Goal: Transaction & Acquisition: Obtain resource

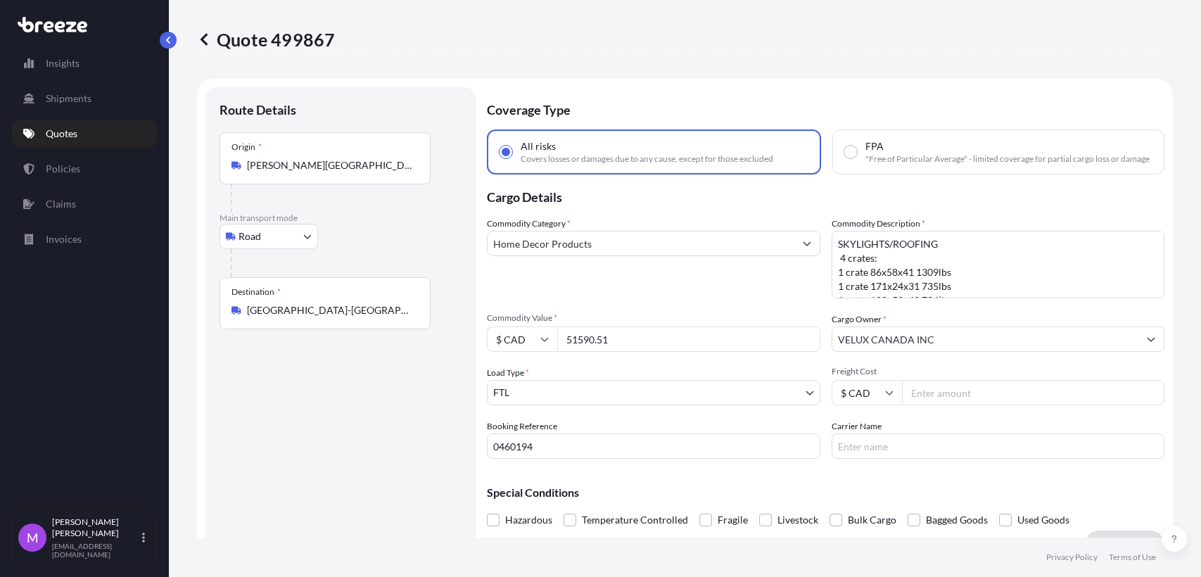
select select "Road"
select select "2"
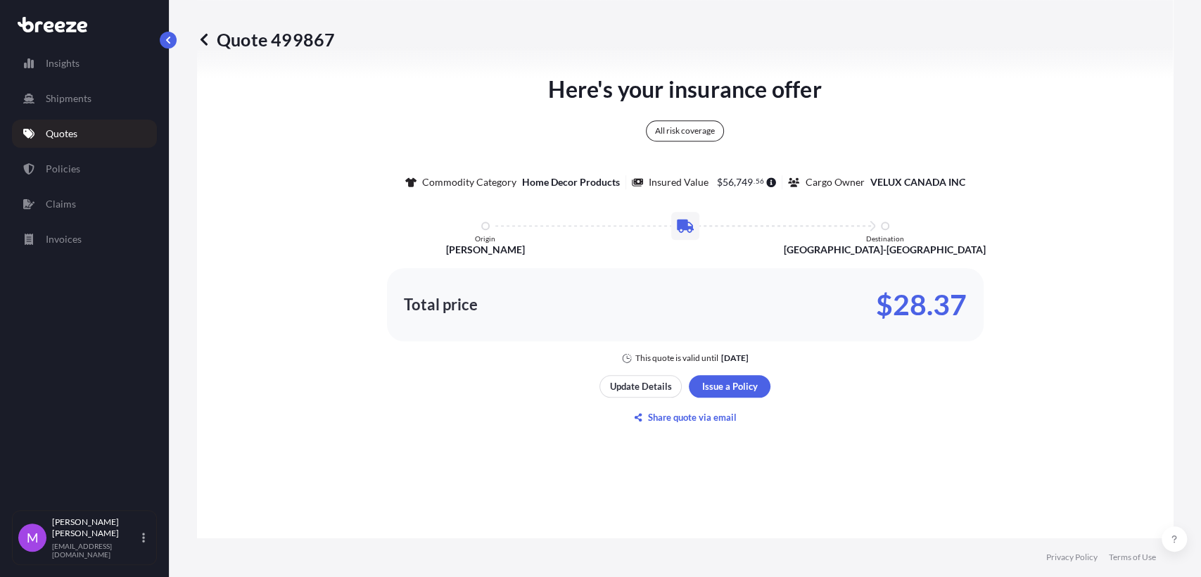
click at [98, 127] on link "Quotes" at bounding box center [84, 134] width 145 height 28
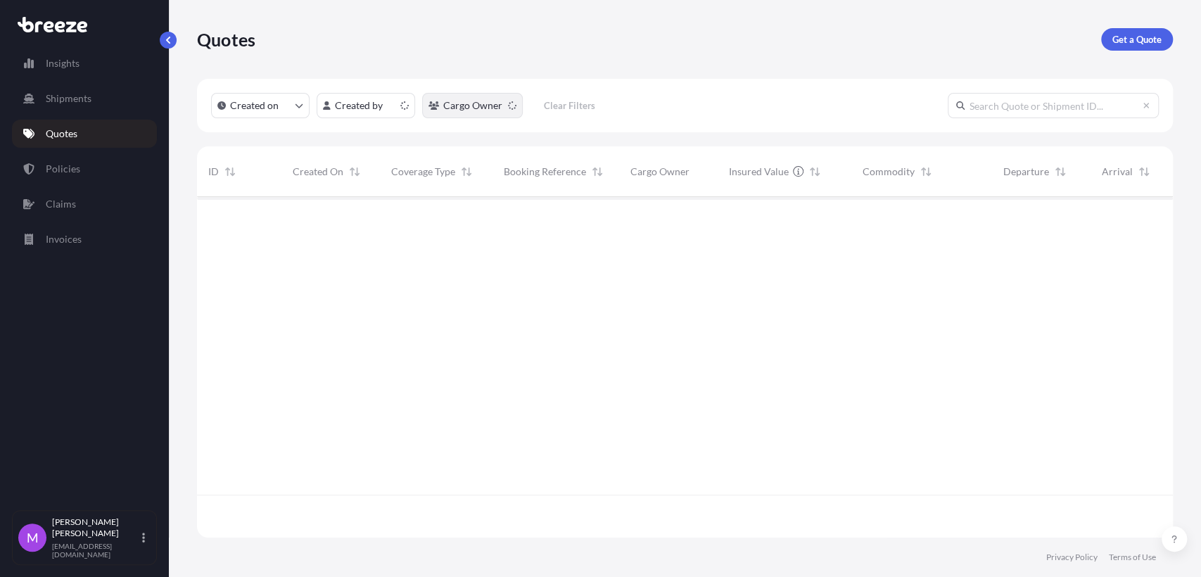
scroll to position [336, 963]
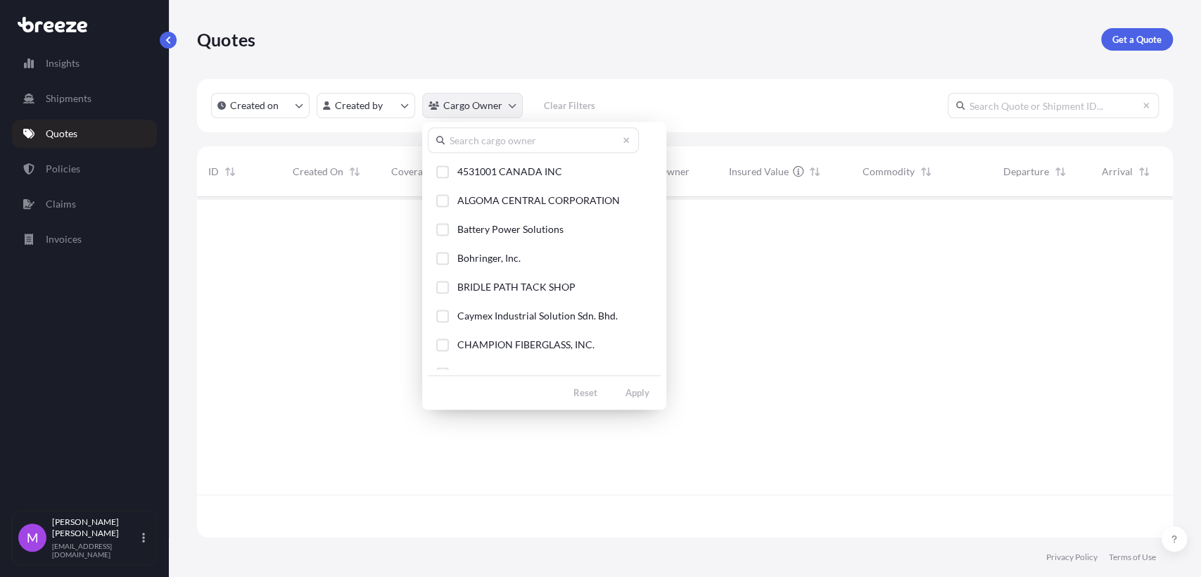
click at [506, 114] on html "Insights Shipments Quotes Policies Claims Invoices M [PERSON_NAME] [EMAIL_ADDRE…" at bounding box center [600, 288] width 1201 height 577
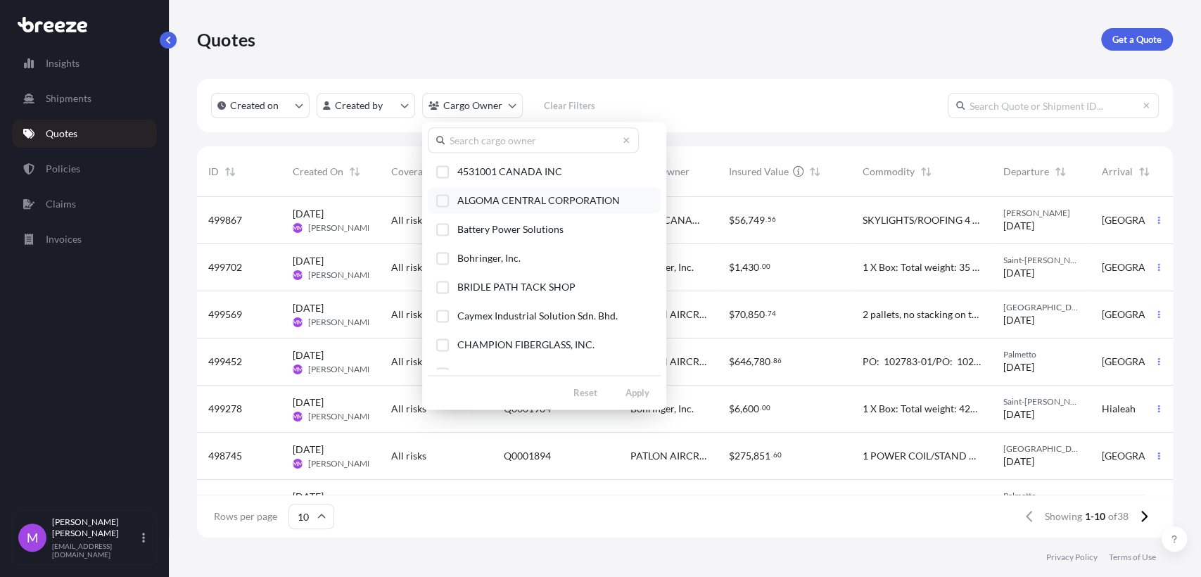
click at [443, 204] on div "Select Option" at bounding box center [442, 200] width 13 height 13
click at [654, 405] on div "4531001 CANADA INC ALGOMA CENTRAL CORPORATION Battery Power Solutions Bohringer…" at bounding box center [544, 266] width 244 height 288
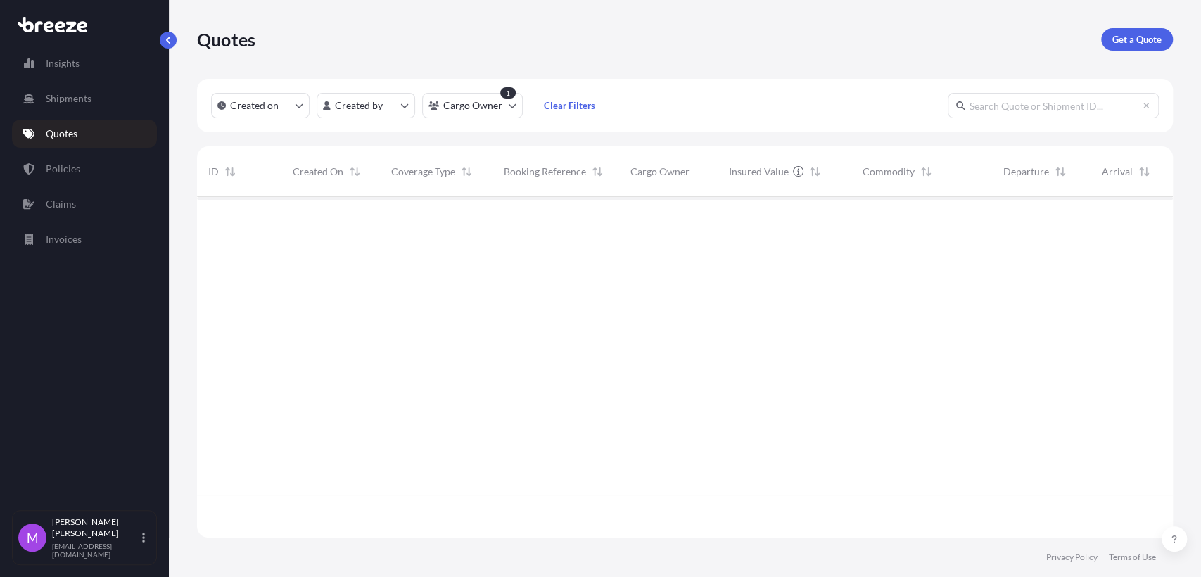
scroll to position [379, 963]
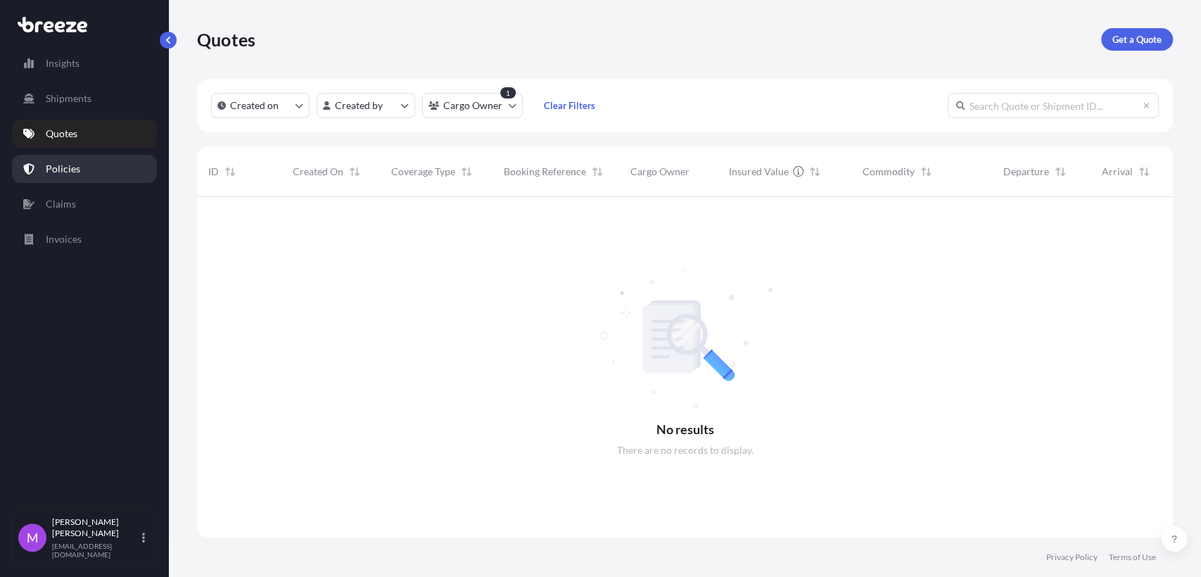
click at [80, 179] on link "Policies" at bounding box center [84, 169] width 145 height 28
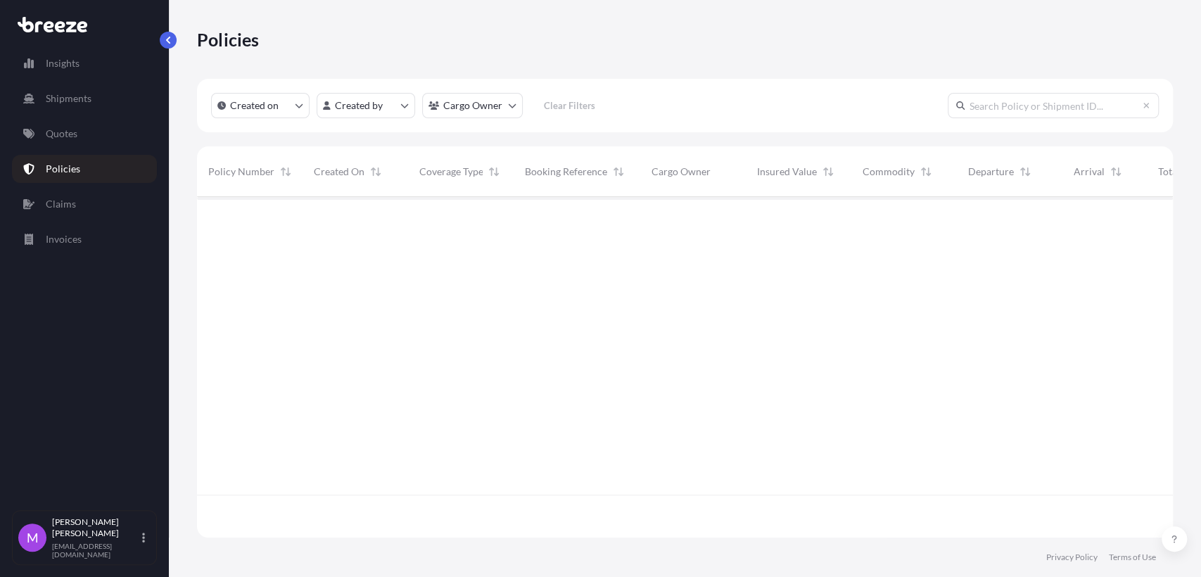
scroll to position [336, 963]
click at [505, 107] on html "Insights Shipments Quotes Policies Claims Invoices M [PERSON_NAME] [EMAIL_ADDRE…" at bounding box center [600, 288] width 1201 height 577
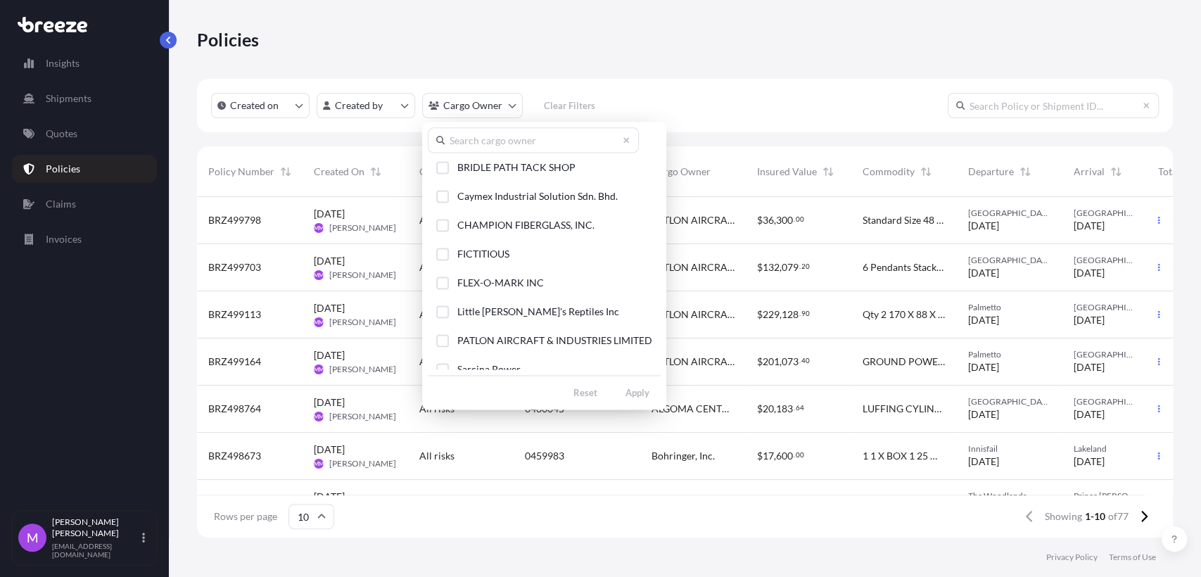
scroll to position [0, 0]
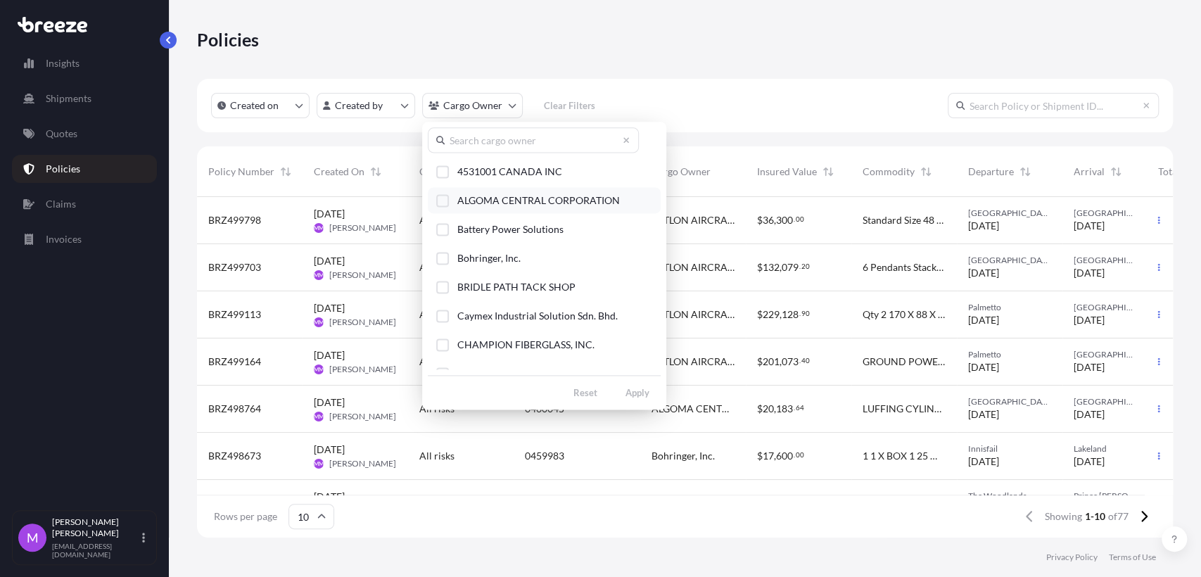
click at [443, 197] on div "Select Option" at bounding box center [442, 200] width 13 height 13
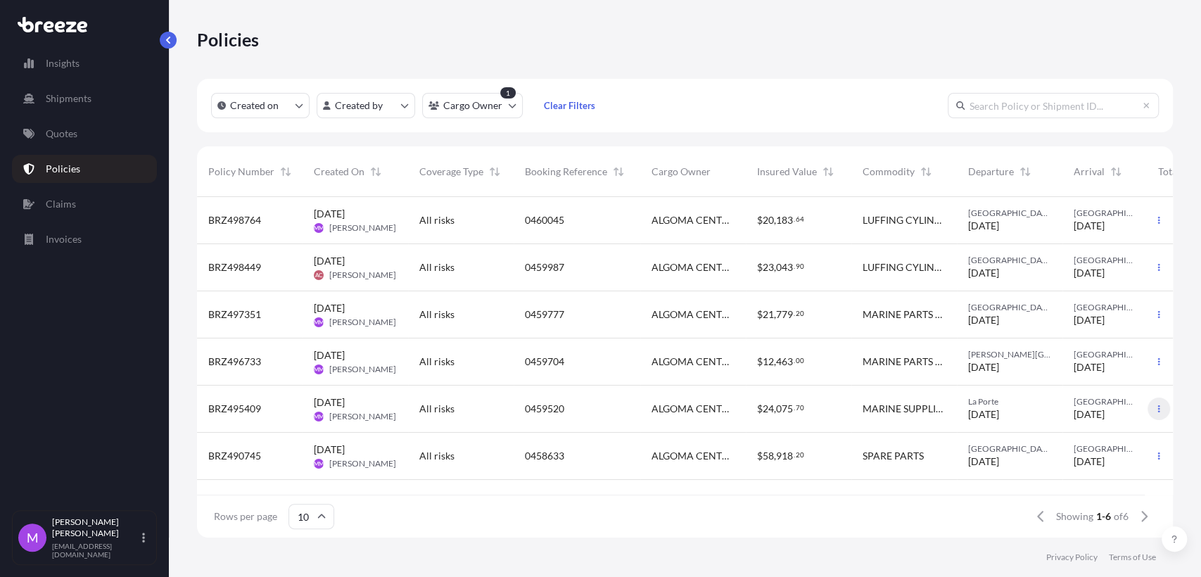
click at [1163, 412] on button "button" at bounding box center [1159, 409] width 23 height 23
click at [1084, 408] on p "Duplicate quote" at bounding box center [1081, 412] width 70 height 14
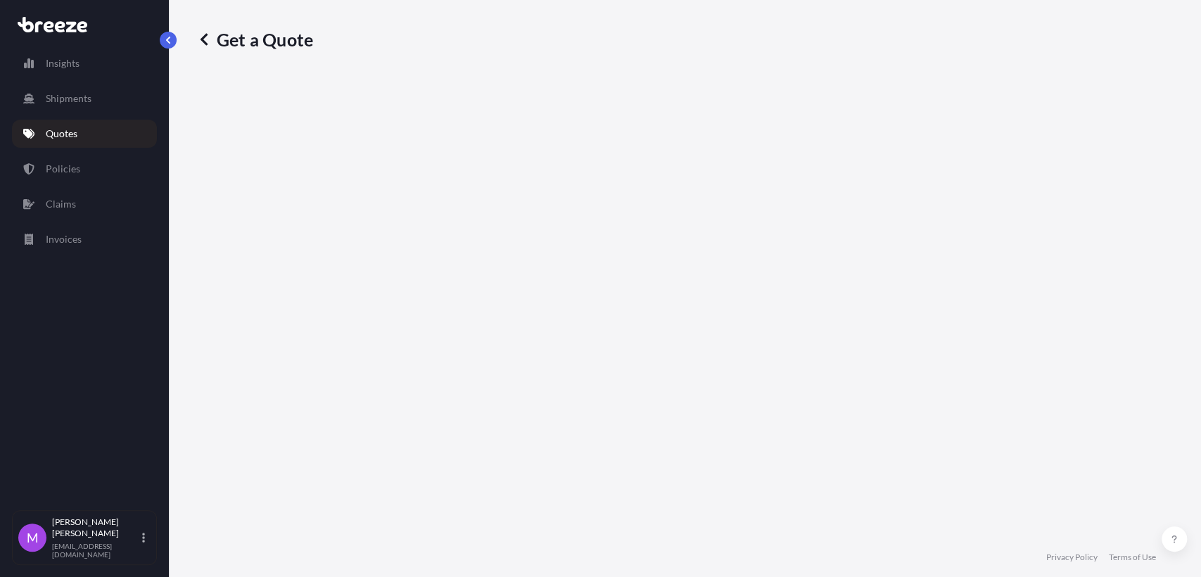
select select "Road"
select select "2"
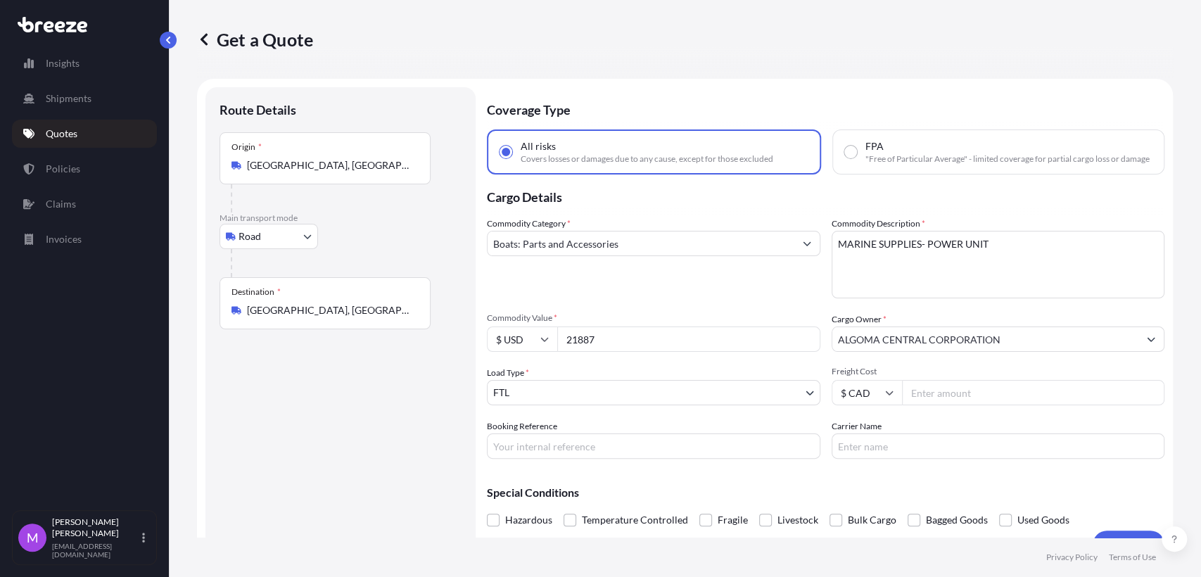
scroll to position [23, 0]
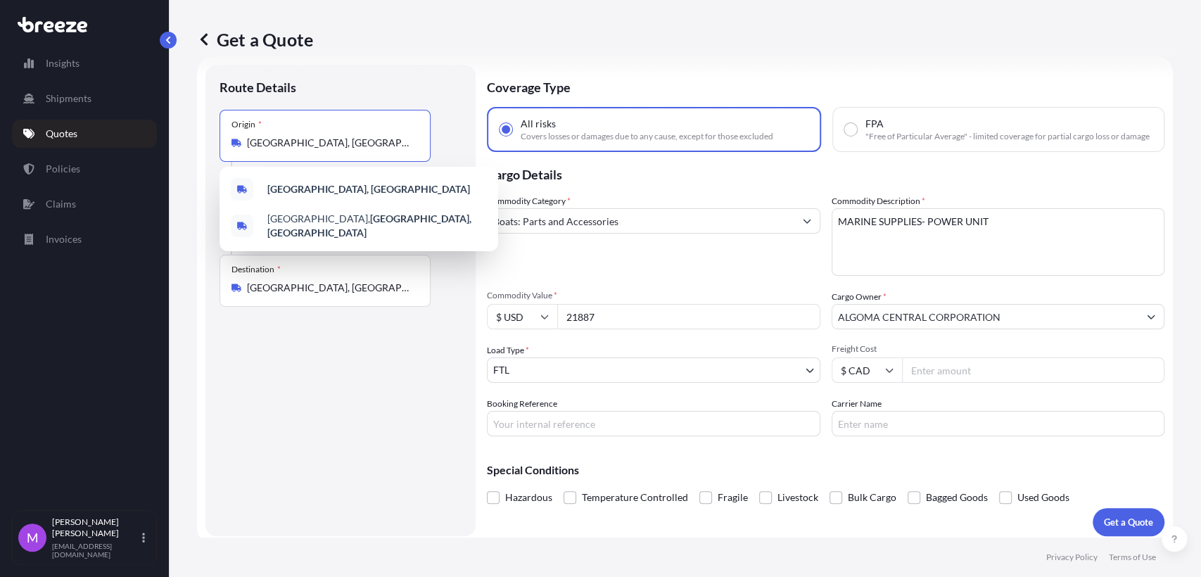
drag, startPoint x: 366, startPoint y: 139, endPoint x: 243, endPoint y: 137, distance: 123.2
click at [243, 137] on div "[GEOGRAPHIC_DATA], [GEOGRAPHIC_DATA]" at bounding box center [325, 143] width 187 height 14
paste input "0460198"
drag, startPoint x: 398, startPoint y: 149, endPoint x: 210, endPoint y: 153, distance: 187.2
click at [210, 153] on div "Route Details Place of loading Road Road Rail Origin * [GEOGRAPHIC_DATA] Main t…" at bounding box center [340, 300] width 270 height 471
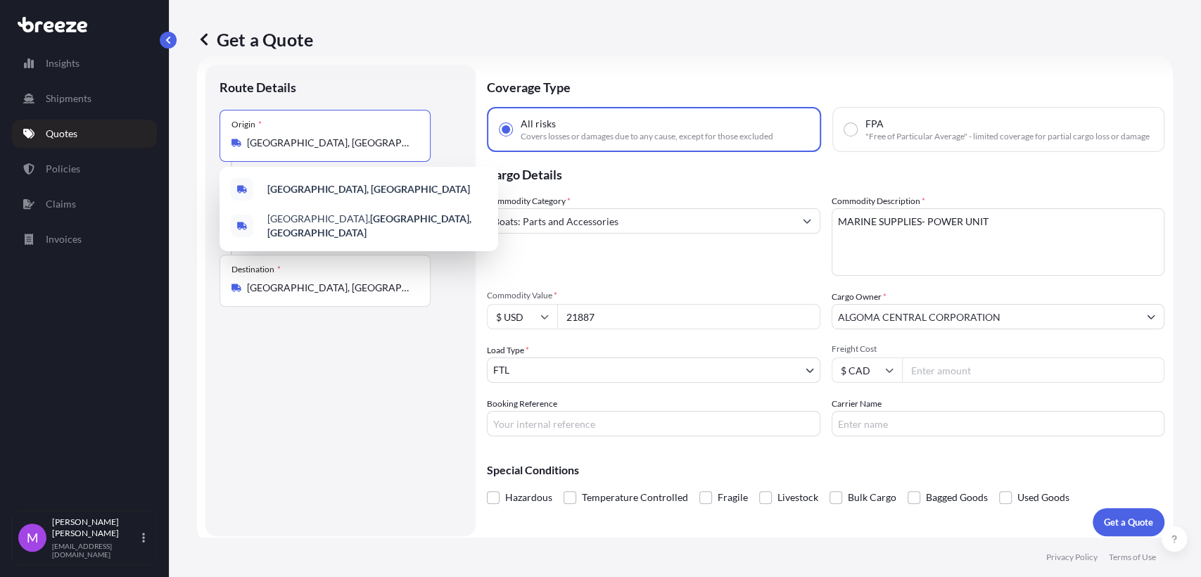
paste input "AFAYETTE, LA 70508"
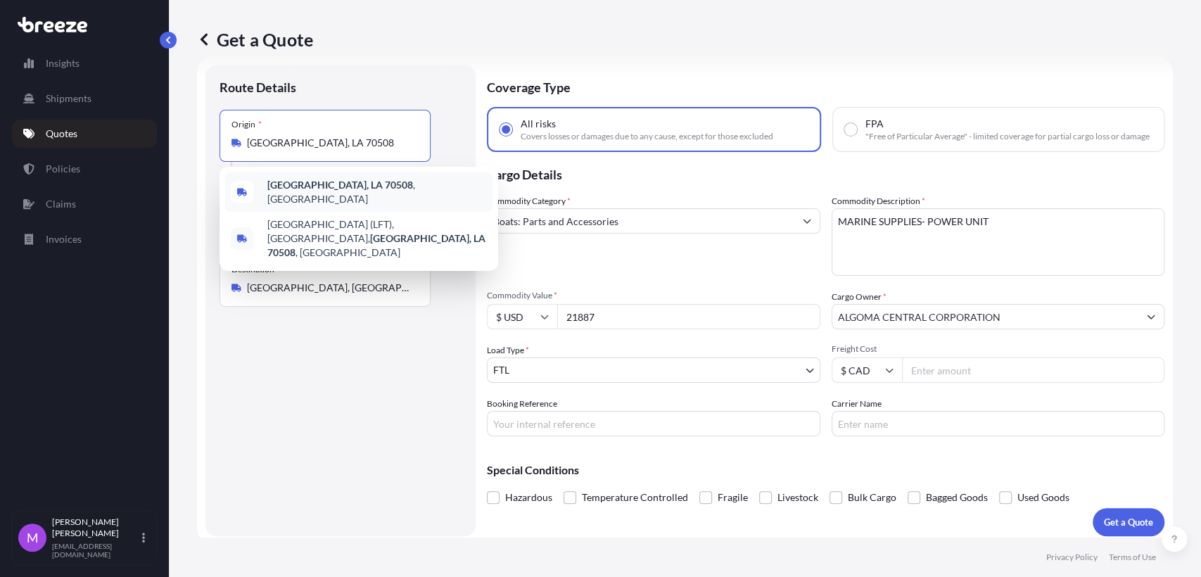
click at [350, 189] on b "[GEOGRAPHIC_DATA], LA 70508" at bounding box center [340, 185] width 146 height 12
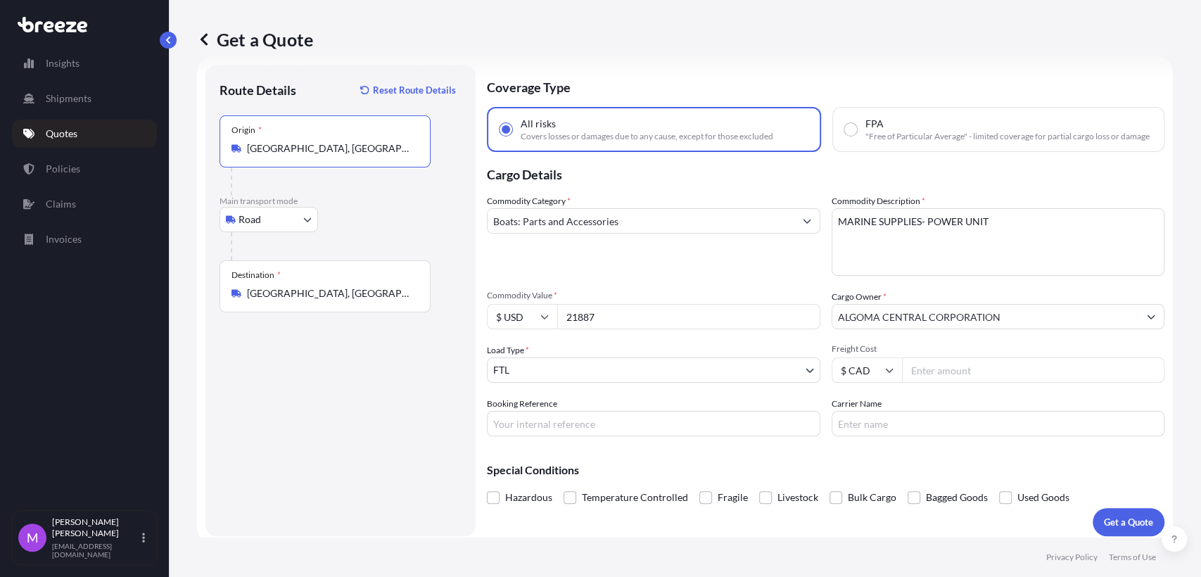
type input "[GEOGRAPHIC_DATA], [GEOGRAPHIC_DATA]"
click at [348, 390] on div "Route Details Reset Route Details Place of loading Road Road Rail Origin * [GEO…" at bounding box center [341, 300] width 242 height 443
drag, startPoint x: 630, startPoint y: 324, endPoint x: 541, endPoint y: 324, distance: 89.4
click at [541, 324] on div "$ USD 21887" at bounding box center [654, 316] width 334 height 25
click at [640, 272] on div "Commodity Category * Boats: Parts and Accessories" at bounding box center [654, 235] width 334 height 82
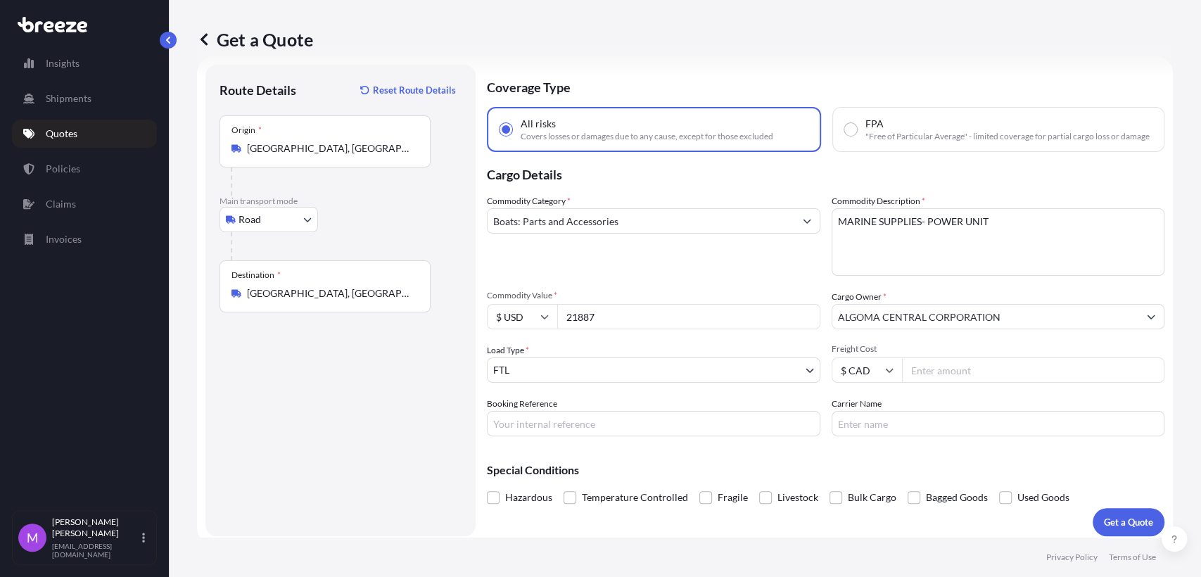
drag, startPoint x: 633, startPoint y: 319, endPoint x: 507, endPoint y: 328, distance: 126.9
click at [507, 328] on div "$ USD 21887" at bounding box center [654, 316] width 334 height 25
type input "6"
type input "4692"
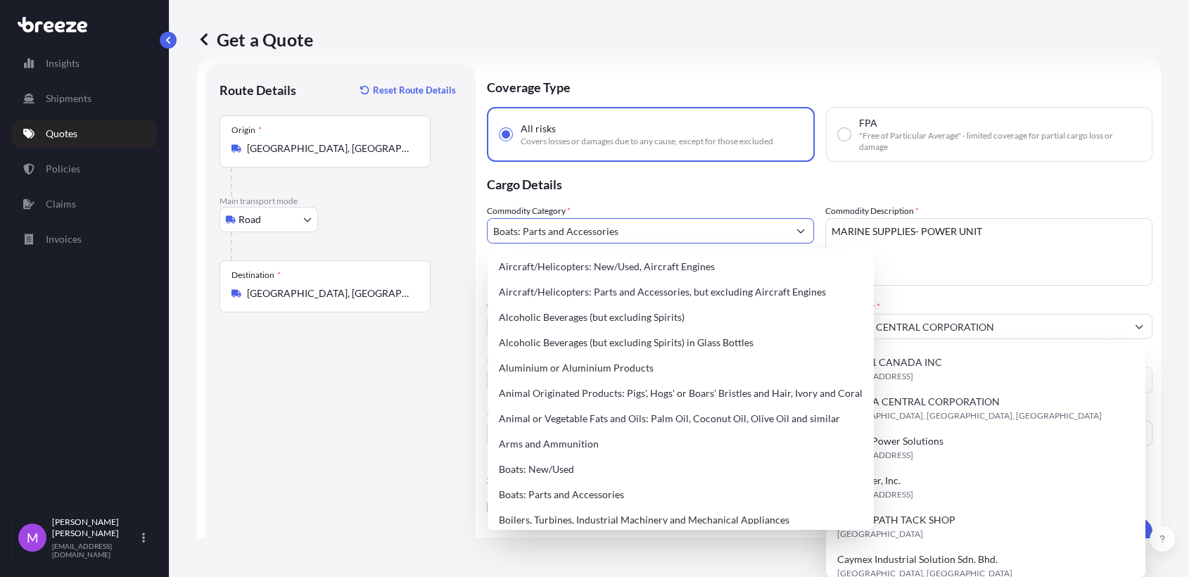
click at [596, 238] on input "Boats: Parts and Accessories" at bounding box center [638, 230] width 300 height 25
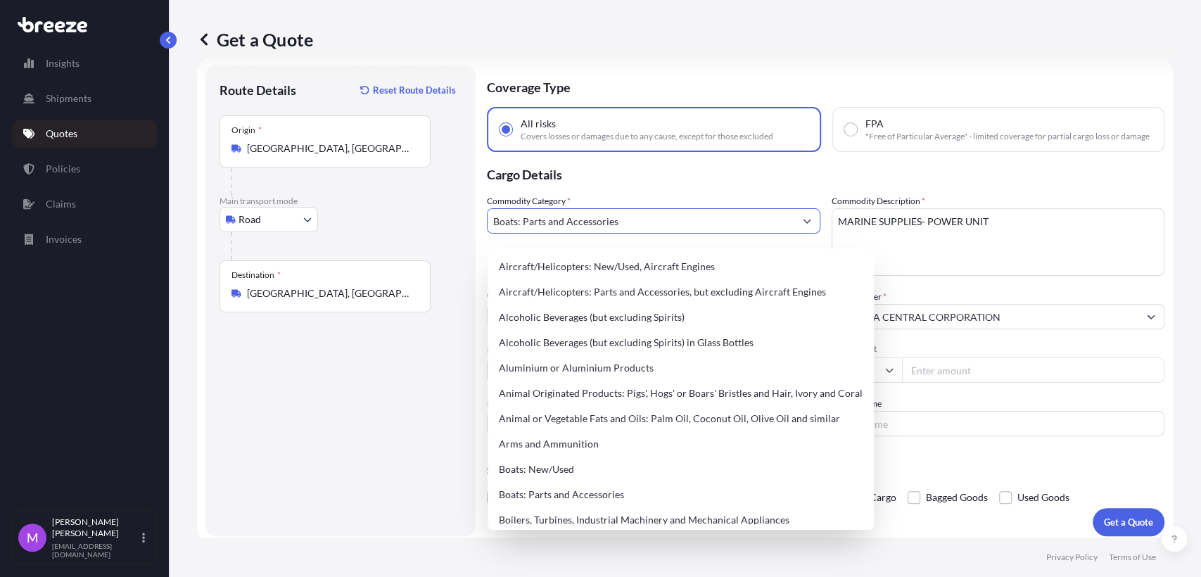
click at [603, 234] on input "Boats: Parts and Accessories" at bounding box center [641, 220] width 307 height 25
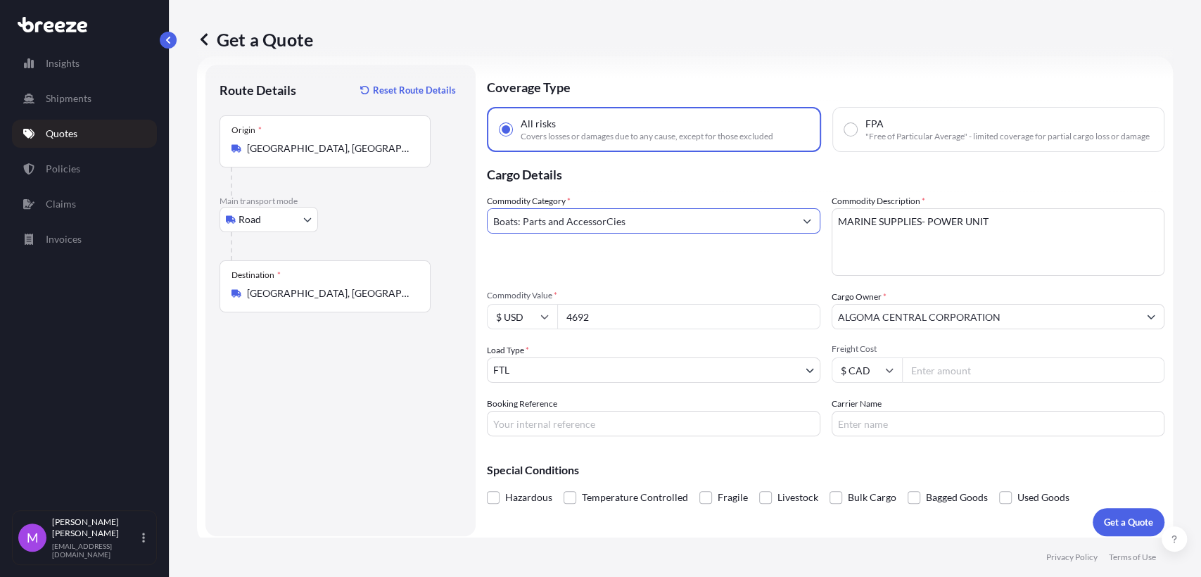
click at [649, 226] on input "Boats: Parts and AccessorCies" at bounding box center [641, 220] width 307 height 25
click at [635, 227] on input "Boats: Parts and AccessorCies" at bounding box center [641, 220] width 307 height 25
click at [610, 232] on input "Boats: Parts and AccessorCies" at bounding box center [641, 220] width 307 height 25
type input "Boats: Parts and Accessories"
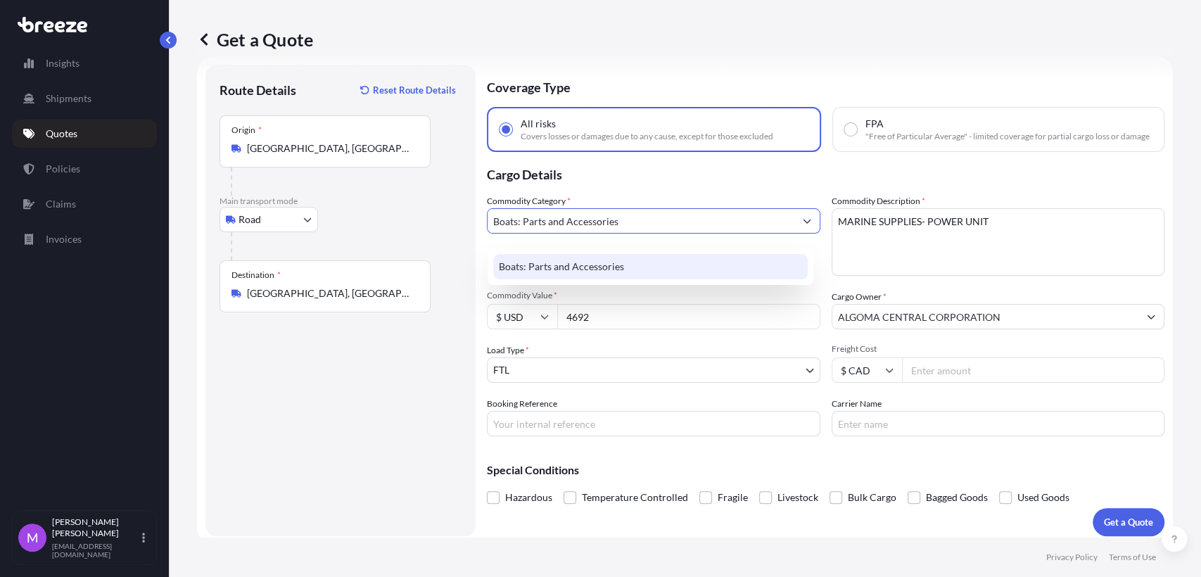
click at [697, 270] on div "Boats: Parts and Accessories" at bounding box center [650, 266] width 315 height 25
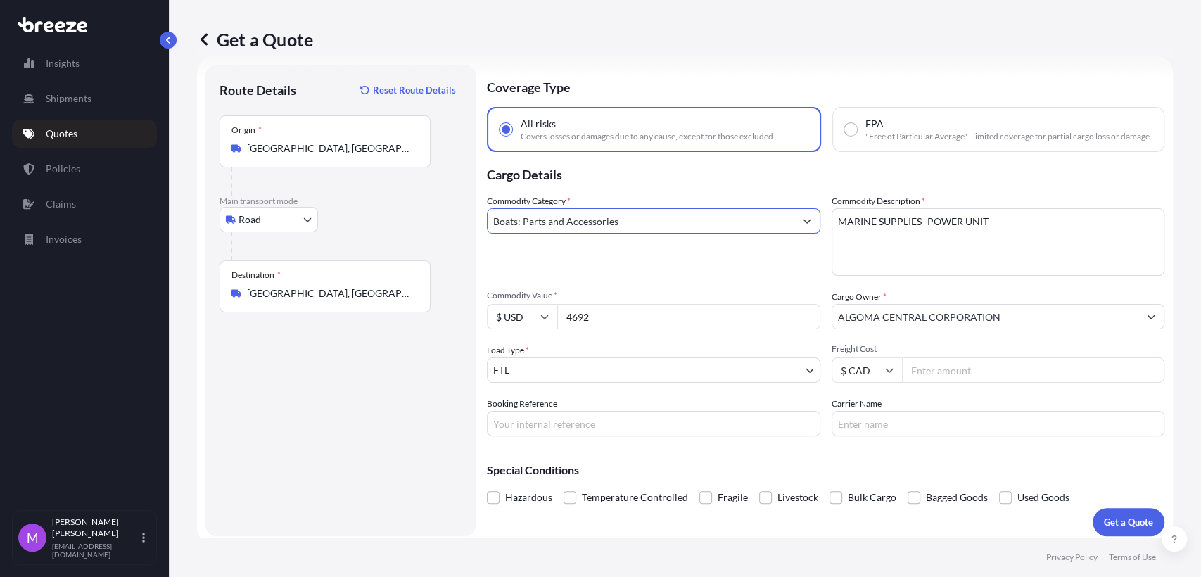
click at [918, 253] on textarea "MARINE SUPPLIES- POWER UNIT" at bounding box center [999, 242] width 334 height 68
click at [975, 250] on textarea "MARINE SUPPLIES- POWER UNIT" at bounding box center [999, 242] width 334 height 68
drag, startPoint x: 918, startPoint y: 232, endPoint x: 1026, endPoint y: 232, distance: 108.4
click at [1026, 232] on textarea "MARINE SUPPLIES- POWER UNIT" at bounding box center [999, 242] width 334 height 68
click at [911, 249] on textarea "MARINE SUPPLIES- POWER UNIT" at bounding box center [999, 242] width 334 height 68
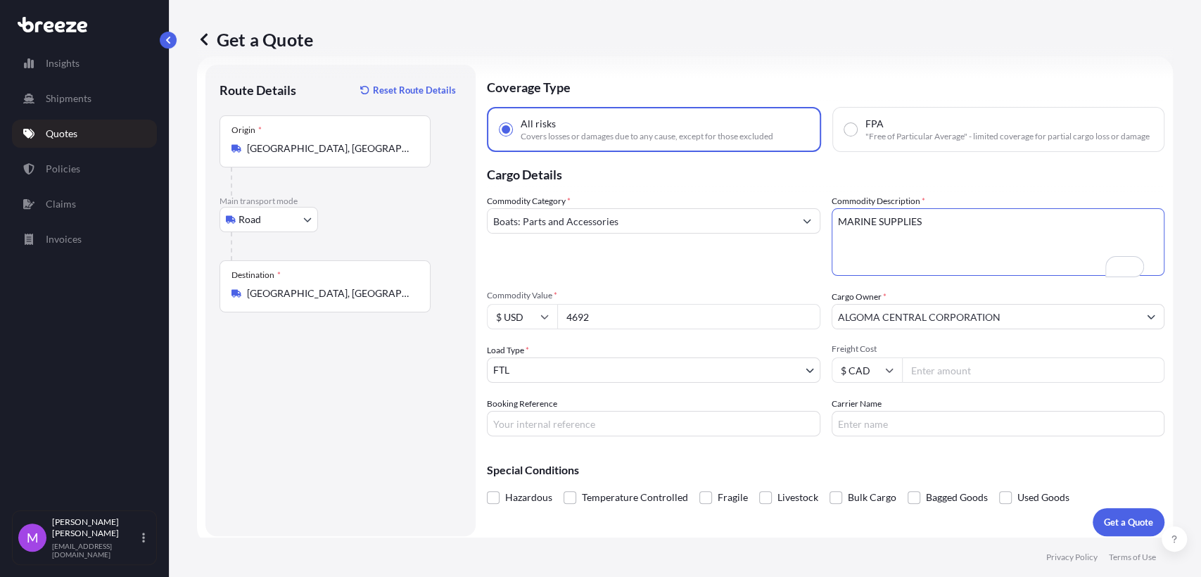
click at [963, 233] on textarea "MARINE SUPPLIES- POWER UNIT" at bounding box center [999, 242] width 334 height 68
paste textarea "crate 195lbs 23x91x22 inches pallet: 390lbs 48x40x22 inches"
type textarea "MARINE SUPPLIES crate 195lbs 23x91x22 inches pallet: 390lbs 48x40x22 inches"
click at [417, 418] on div "Route Details Reset Route Details Place of loading Road Road Rail Origin * [GEO…" at bounding box center [341, 300] width 242 height 443
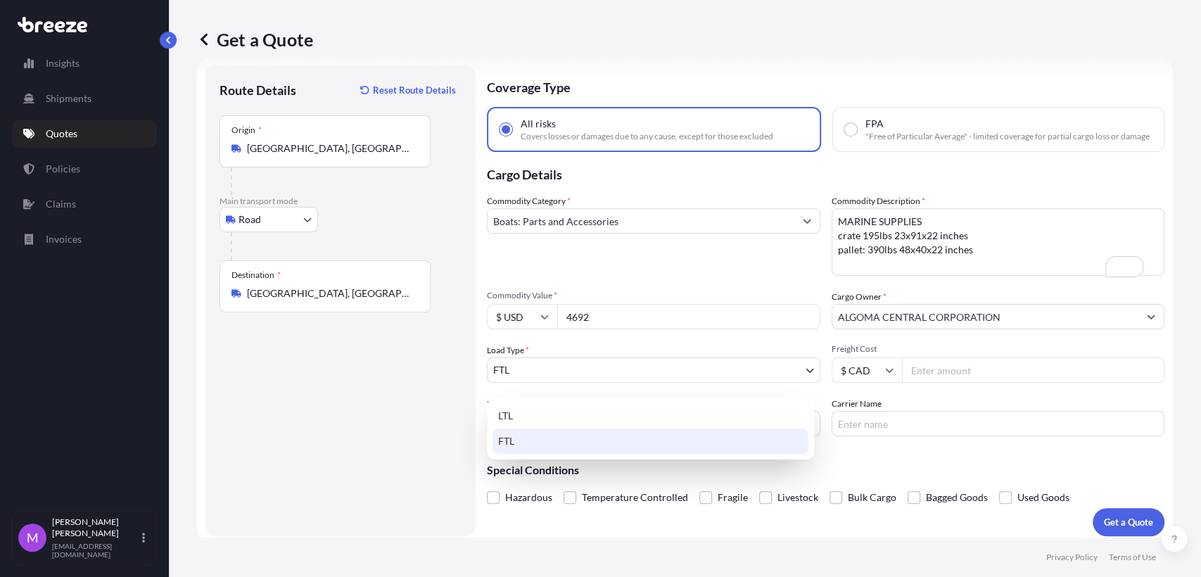
click at [524, 388] on body "Insights Shipments Quotes Policies Claims Invoices M [PERSON_NAME] [EMAIL_ADDRE…" at bounding box center [600, 288] width 1201 height 577
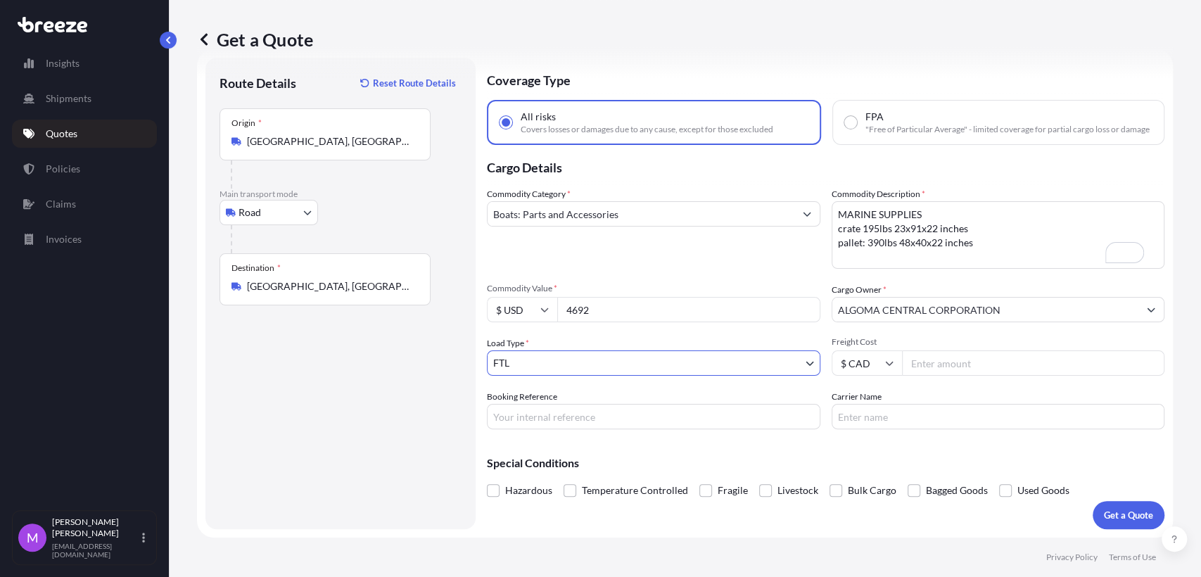
scroll to position [39, 0]
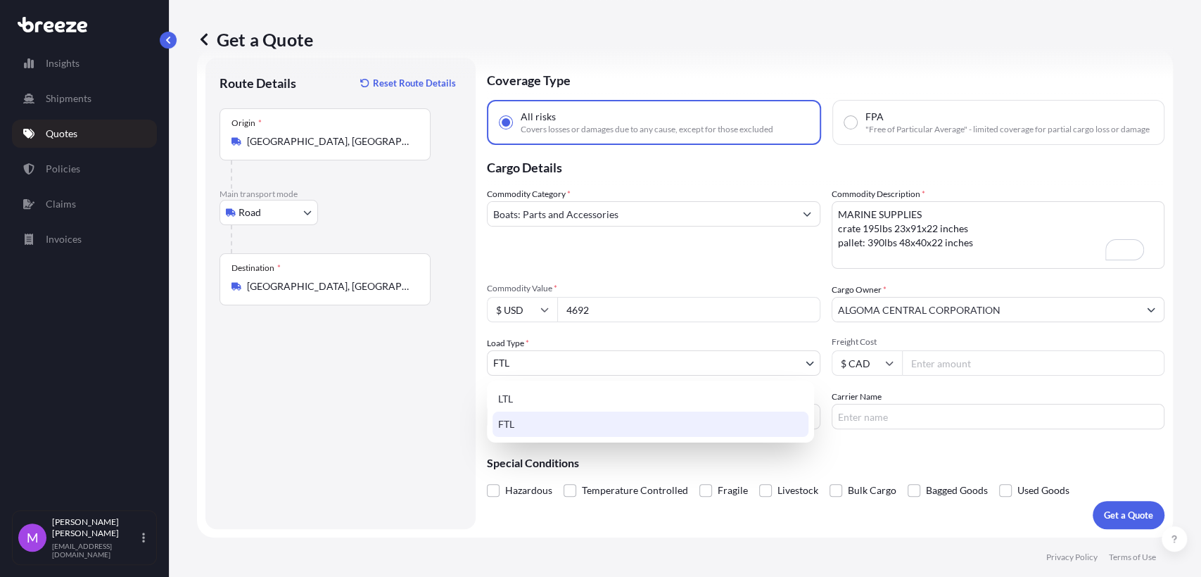
click at [574, 364] on body "Insights Shipments Quotes Policies Claims Invoices M [PERSON_NAME] [EMAIL_ADDRE…" at bounding box center [600, 288] width 1201 height 577
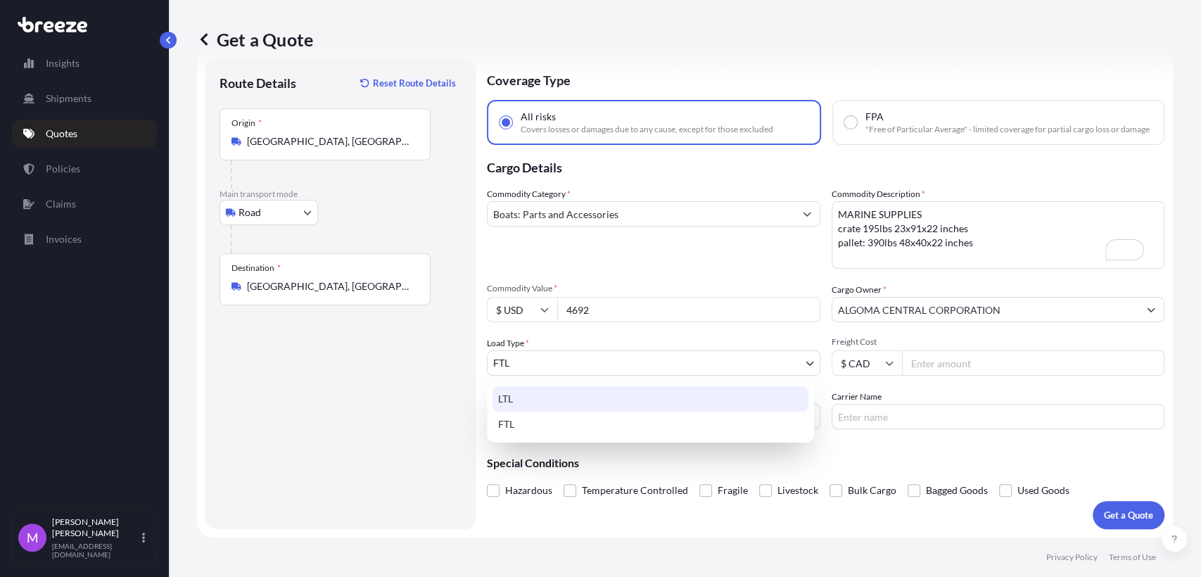
click at [535, 401] on div "LTL" at bounding box center [651, 398] width 316 height 25
select select "1"
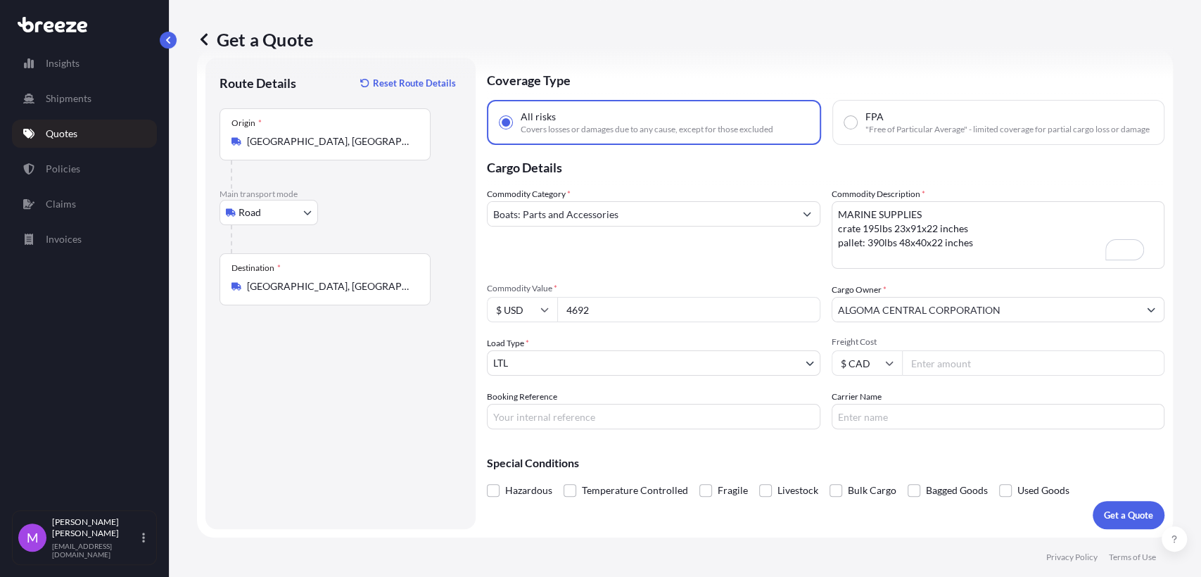
click at [559, 422] on input "Booking Reference" at bounding box center [654, 416] width 334 height 25
paste input "0460198"
type input "0460198"
click at [1104, 514] on p "Get a Quote" at bounding box center [1128, 515] width 49 height 14
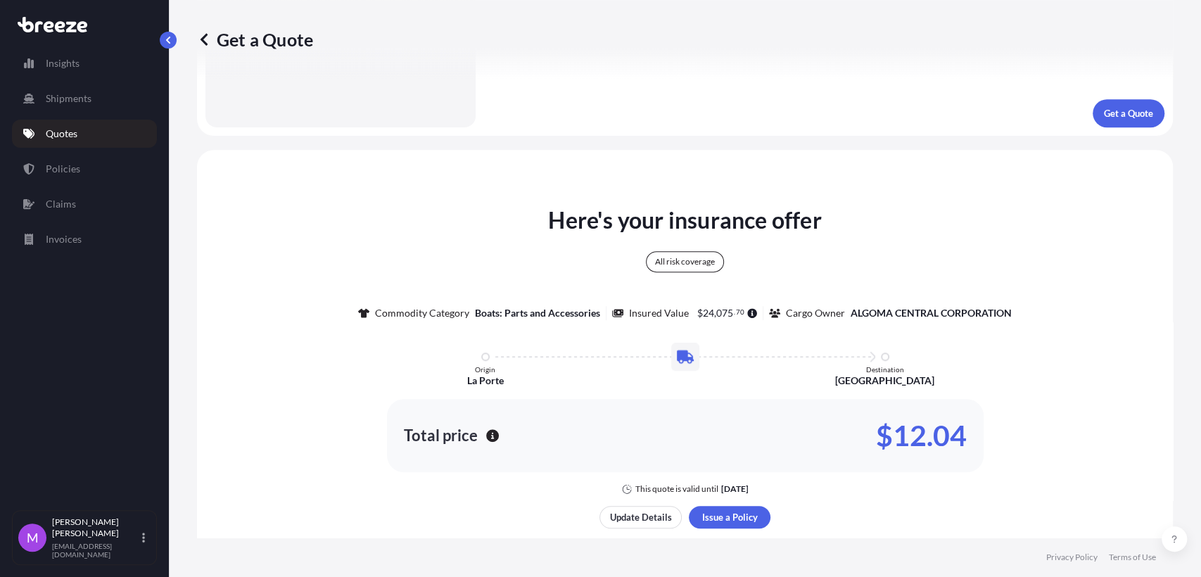
scroll to position [0, 0]
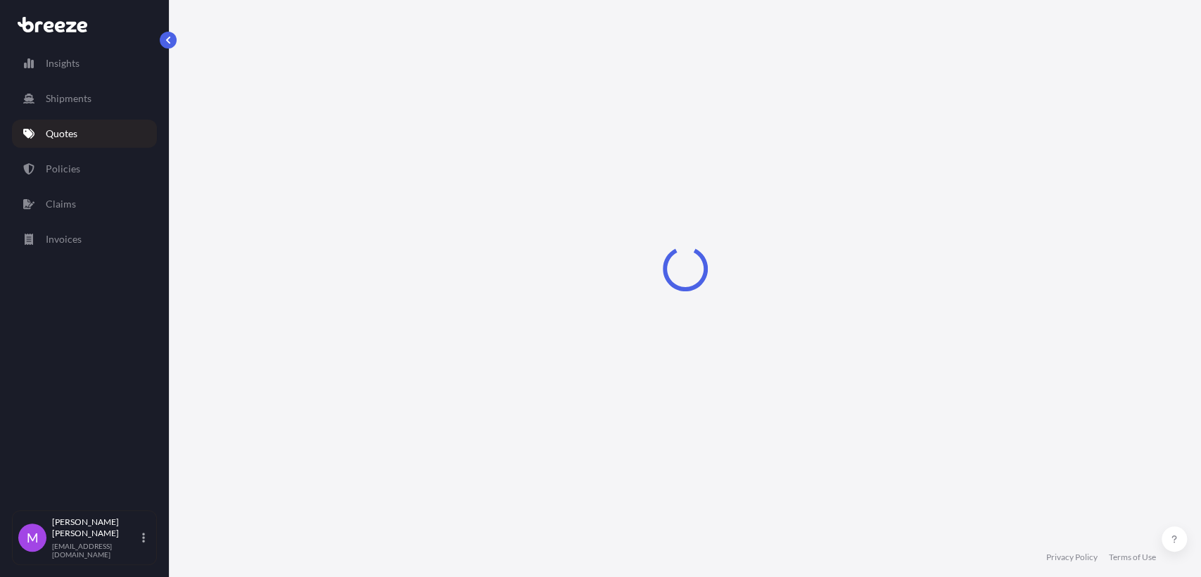
select select "Road"
select select "1"
